Goal: Find specific page/section: Find specific page/section

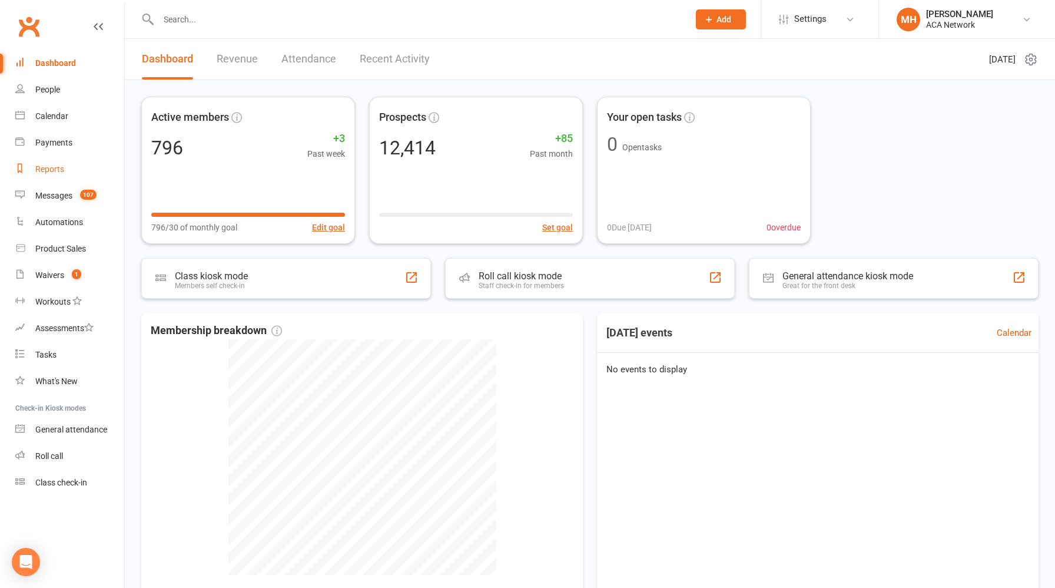
click at [52, 168] on div "Reports" at bounding box center [49, 168] width 29 height 9
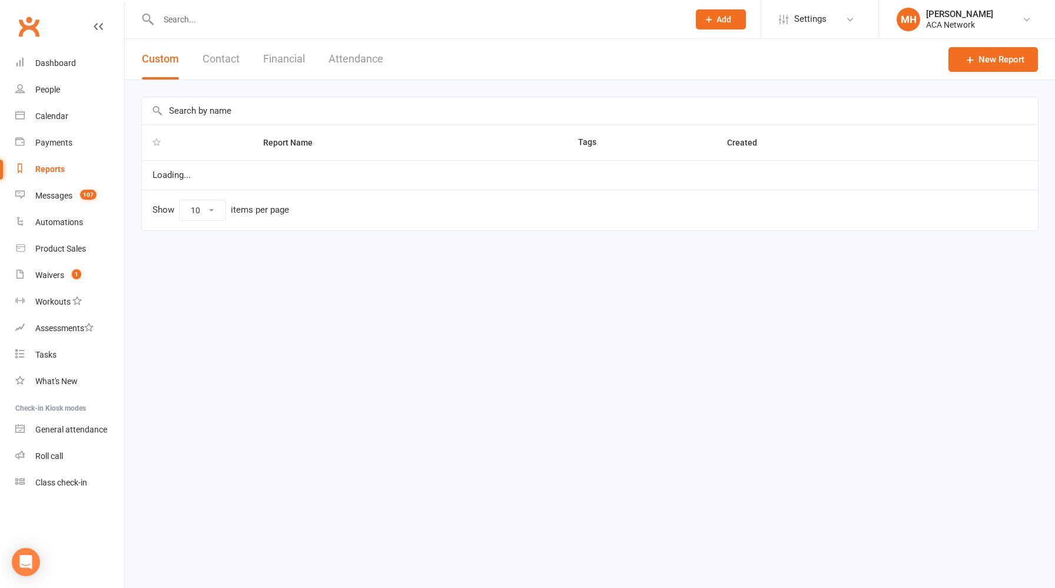
select select "100"
click at [52, 168] on div "Reports" at bounding box center [49, 168] width 29 height 9
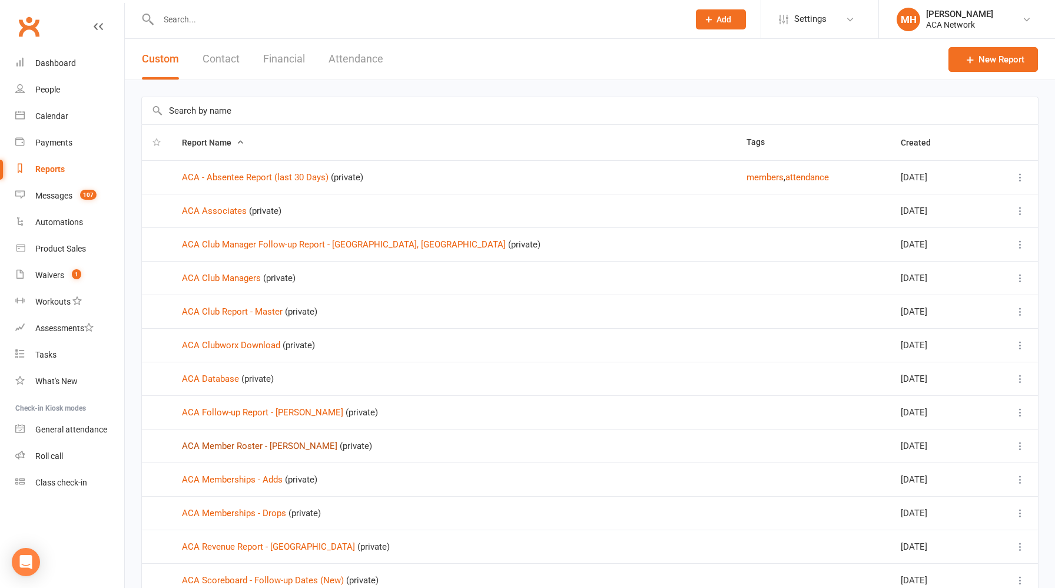
click at [267, 443] on link "ACA Member Roster - [PERSON_NAME]" at bounding box center [259, 445] width 155 height 11
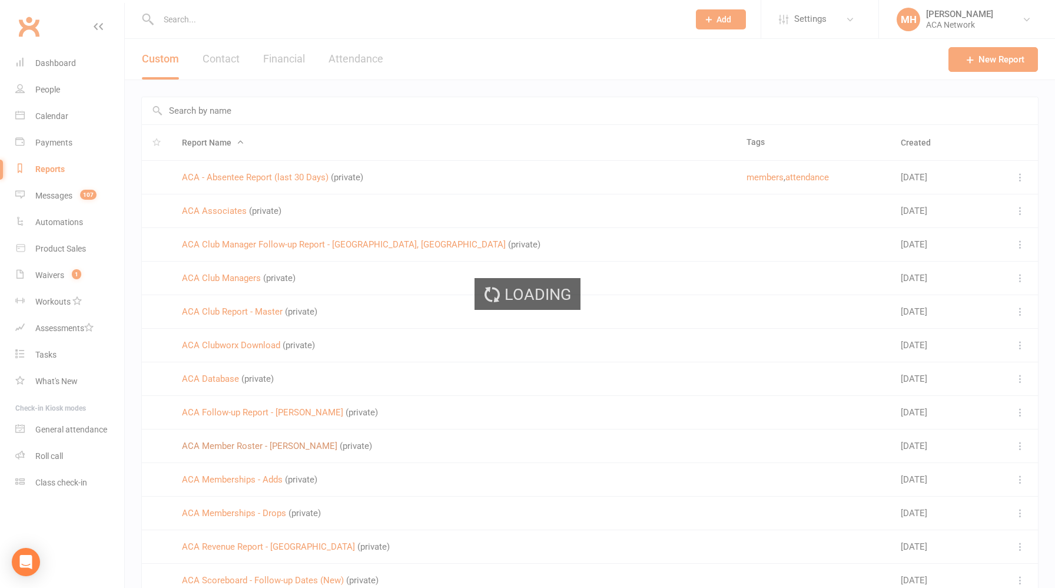
click at [267, 443] on div "Loading" at bounding box center [527, 294] width 1055 height 588
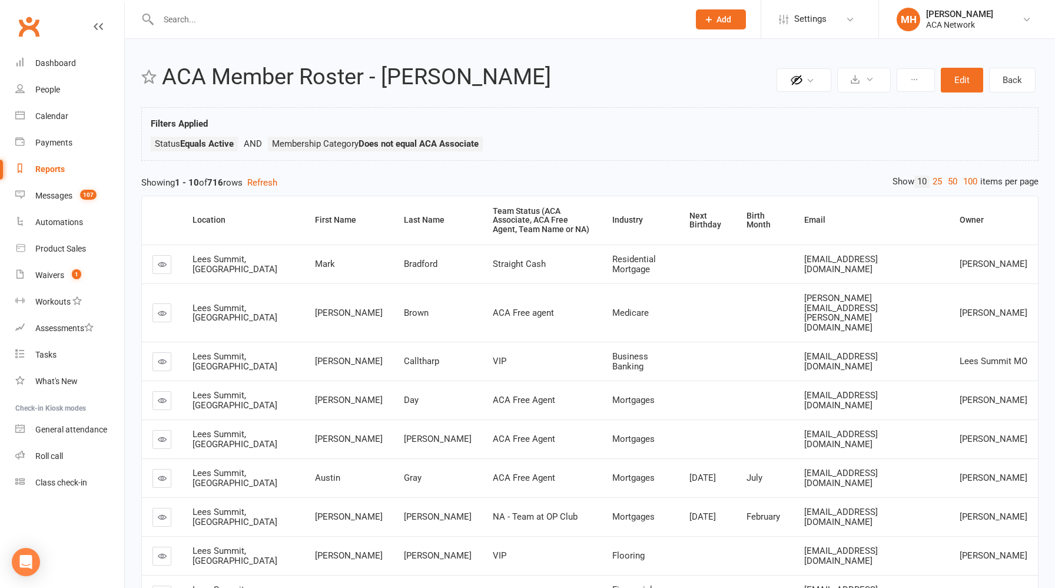
click at [57, 168] on div "Reports" at bounding box center [49, 168] width 29 height 9
select select "100"
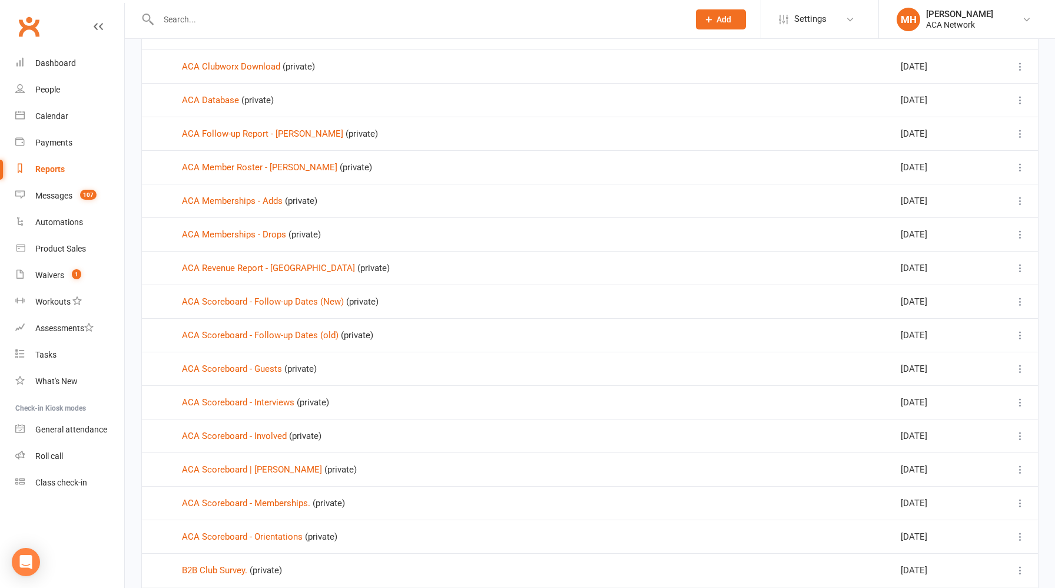
scroll to position [281, 0]
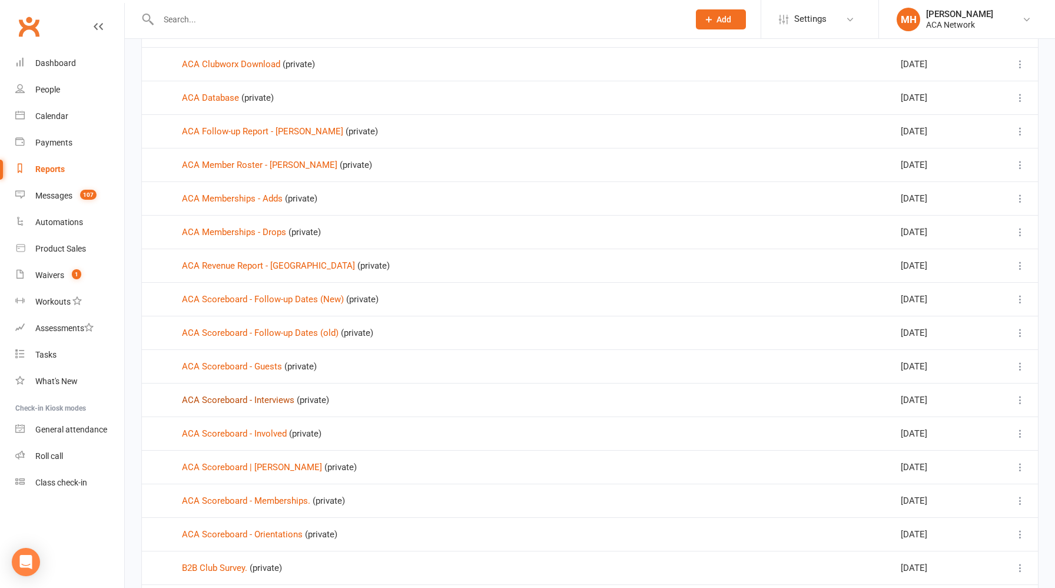
click at [278, 400] on link "ACA Scoreboard - Interviews" at bounding box center [238, 400] width 112 height 11
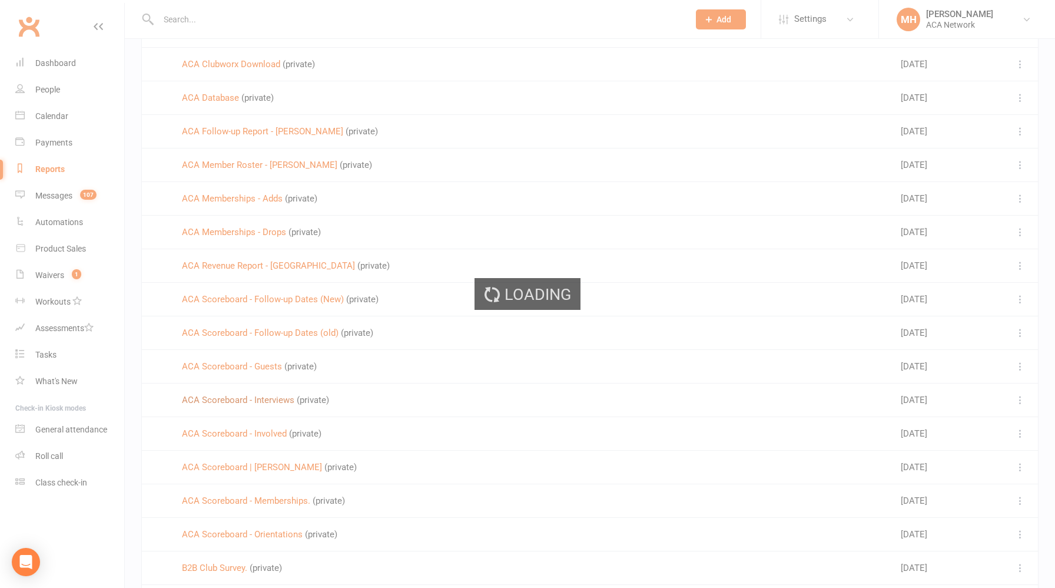
click at [278, 400] on div "Loading" at bounding box center [527, 294] width 1055 height 588
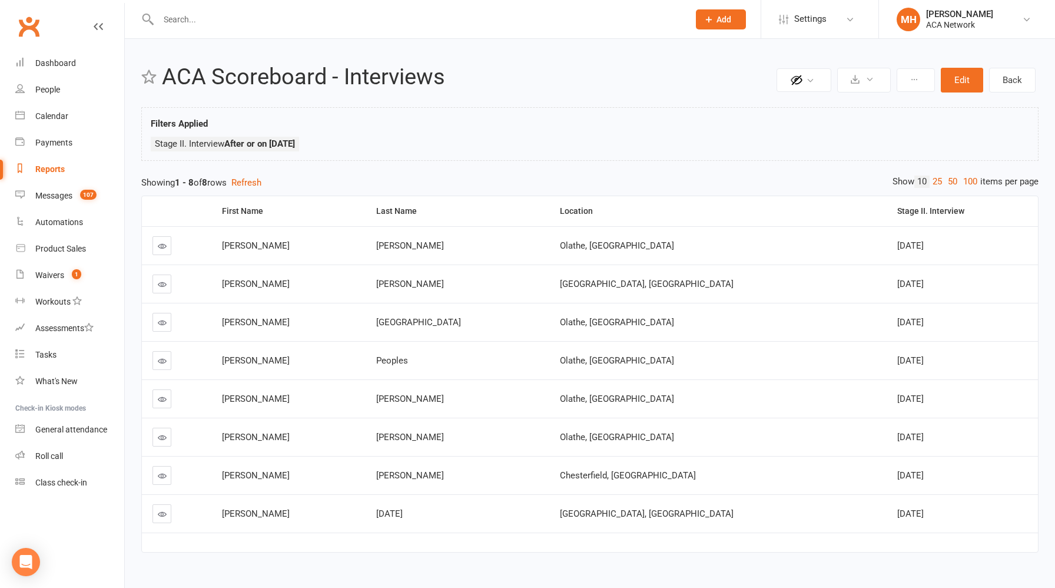
click at [57, 173] on div "Reports" at bounding box center [49, 168] width 29 height 9
select select "100"
